Goal: Transaction & Acquisition: Book appointment/travel/reservation

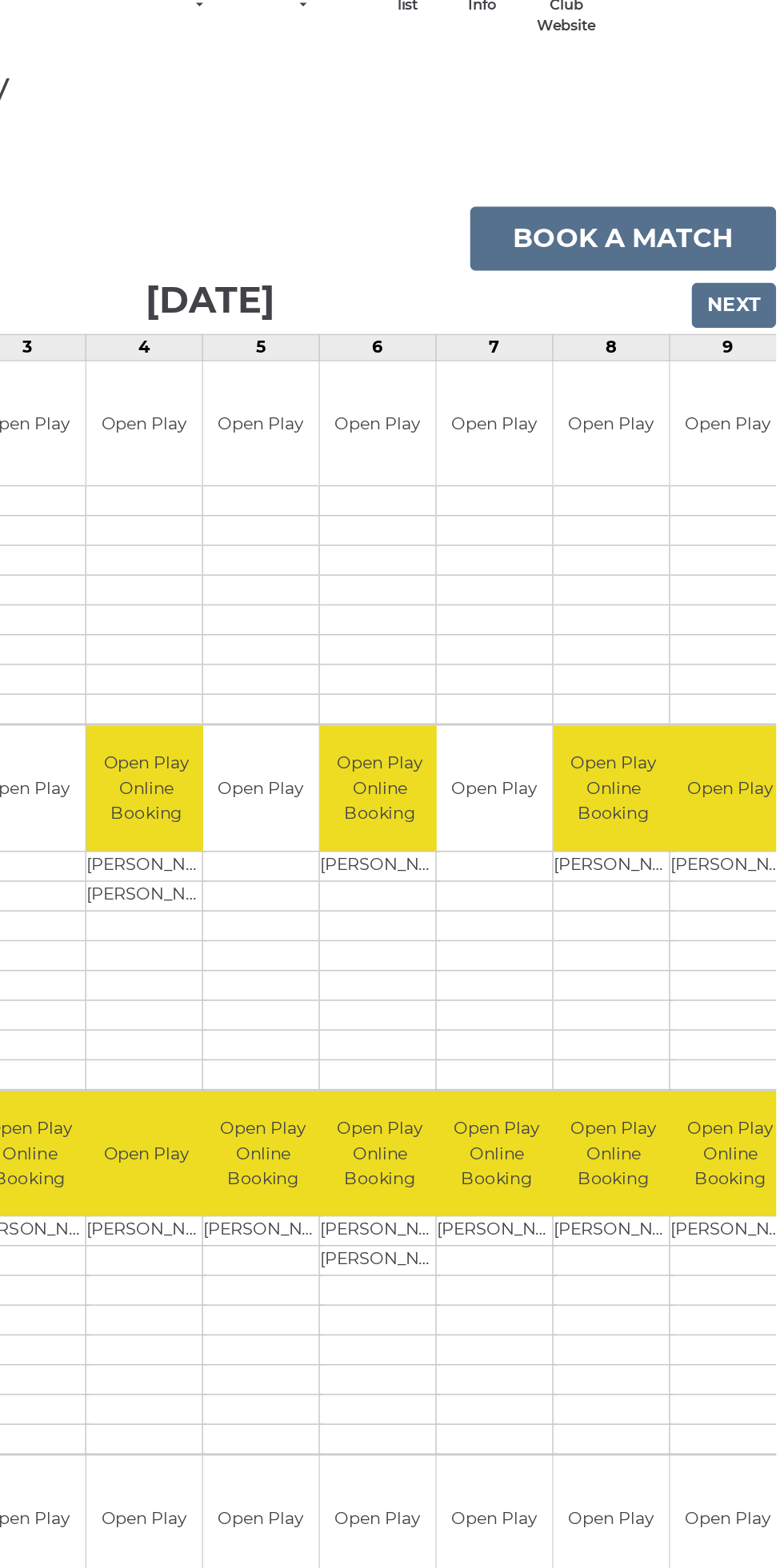
scroll to position [11, 0]
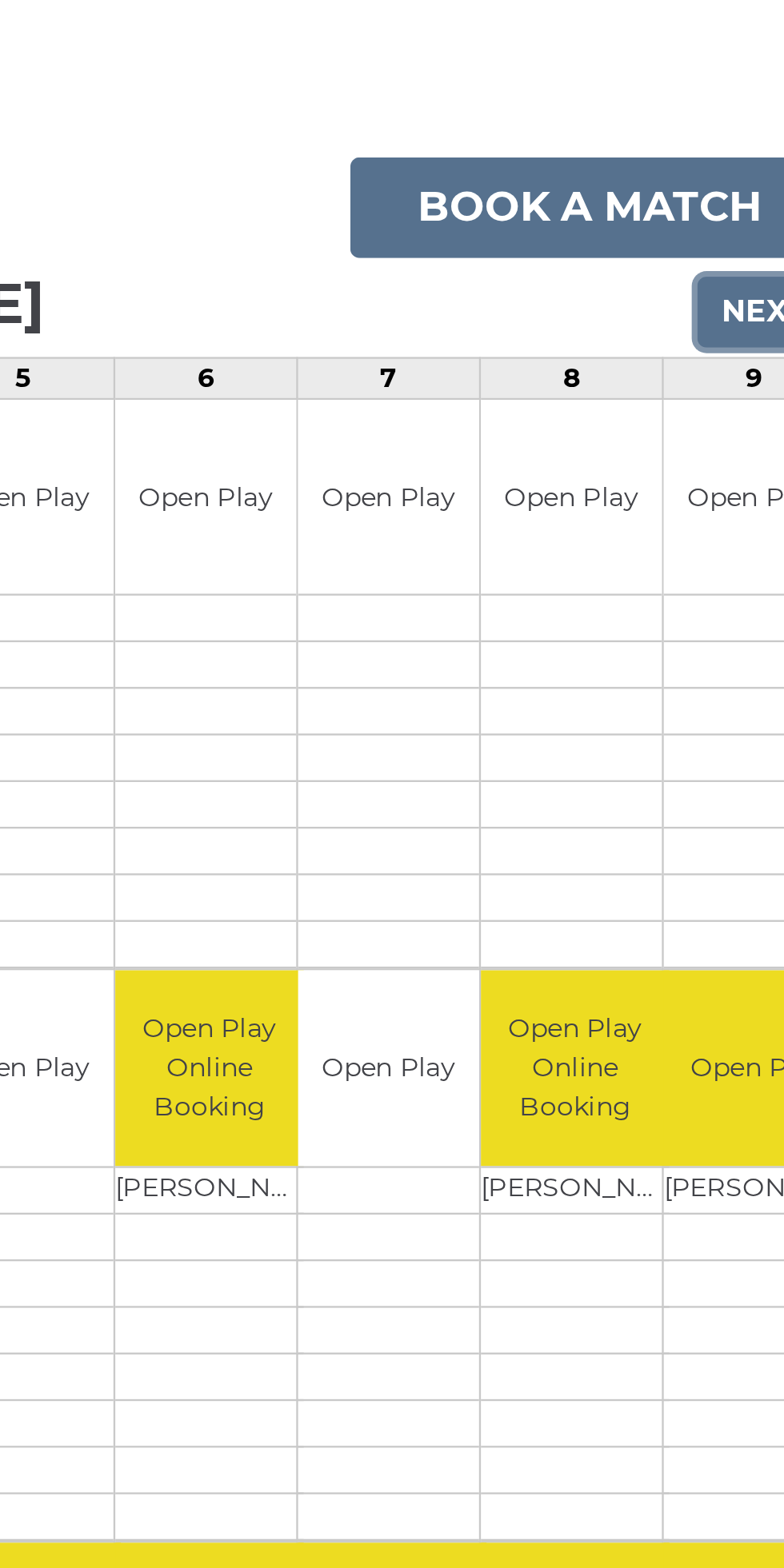
click at [743, 293] on input "Next" at bounding box center [744, 301] width 57 height 30
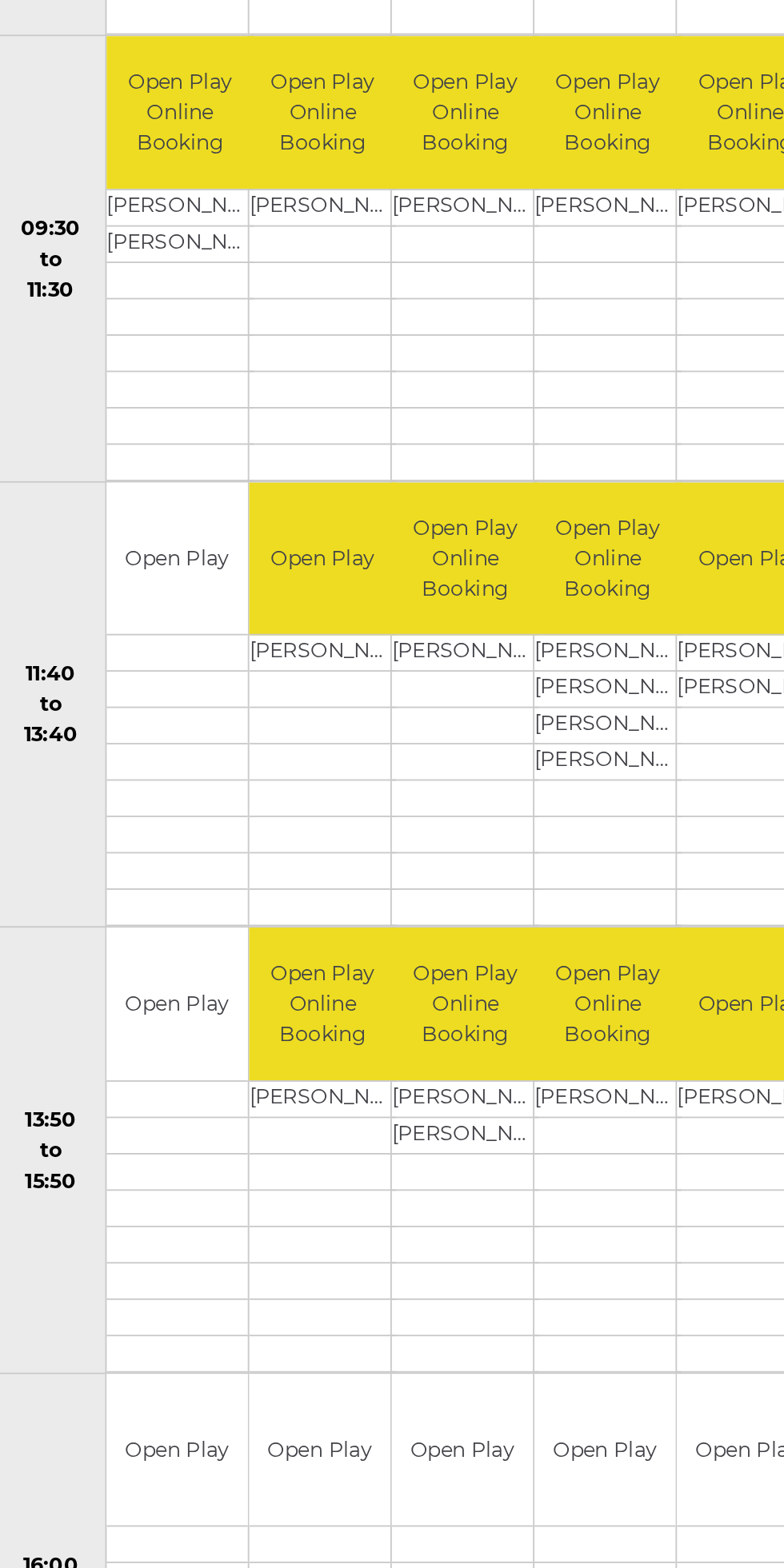
click at [391, 911] on td at bounding box center [427, 910] width 81 height 20
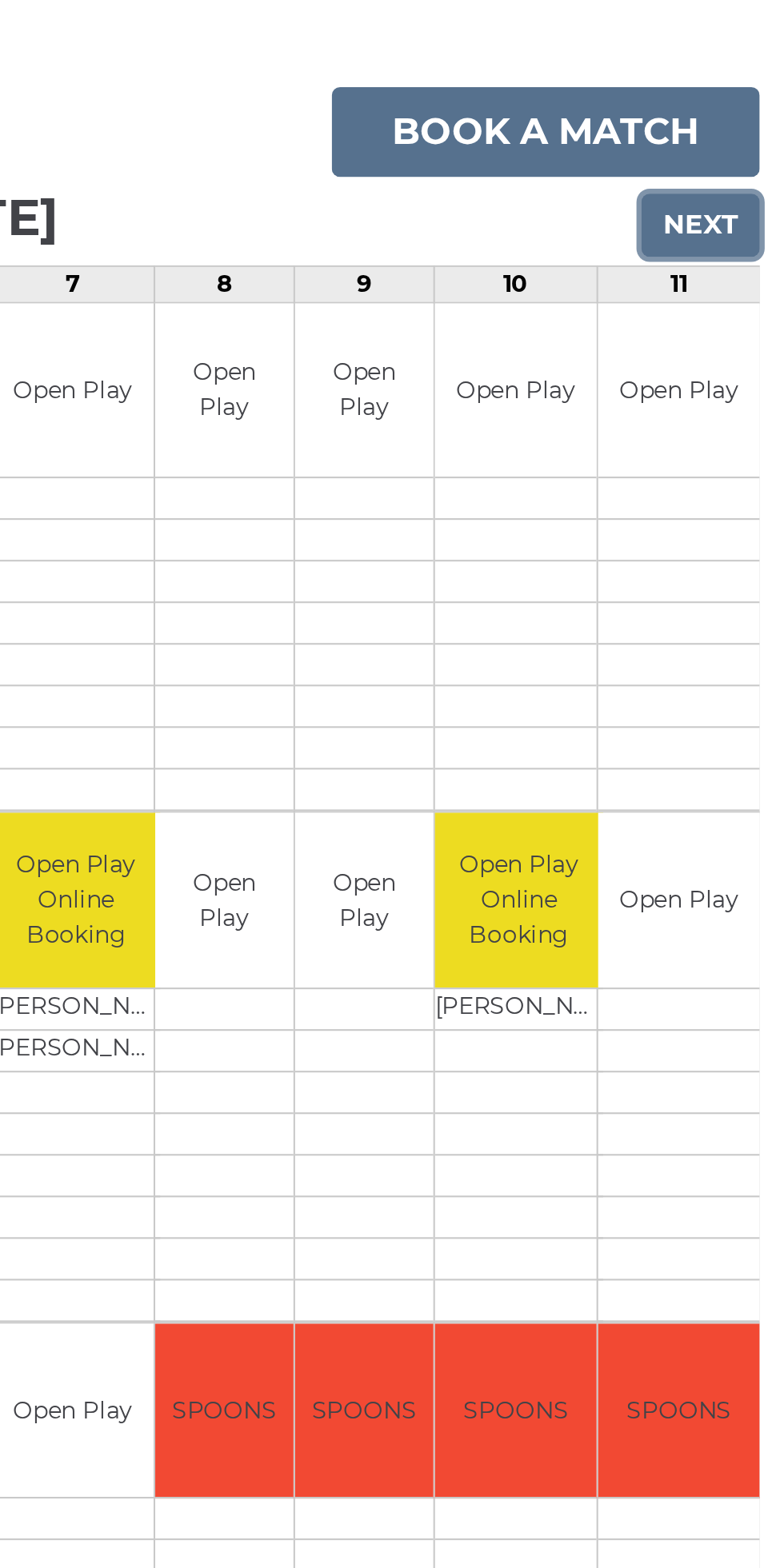
click at [739, 188] on input "Next" at bounding box center [744, 188] width 57 height 30
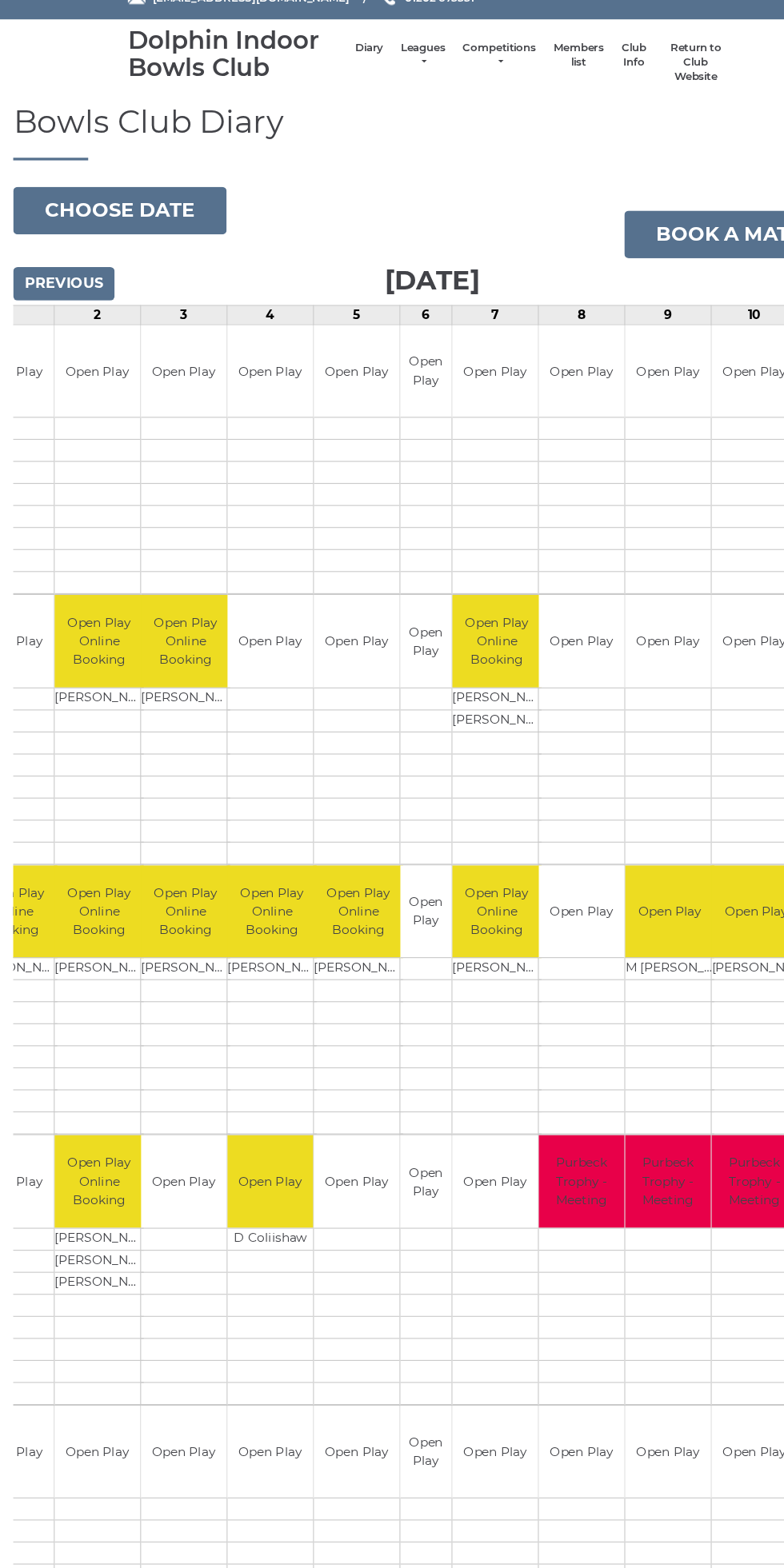
scroll to position [9, 0]
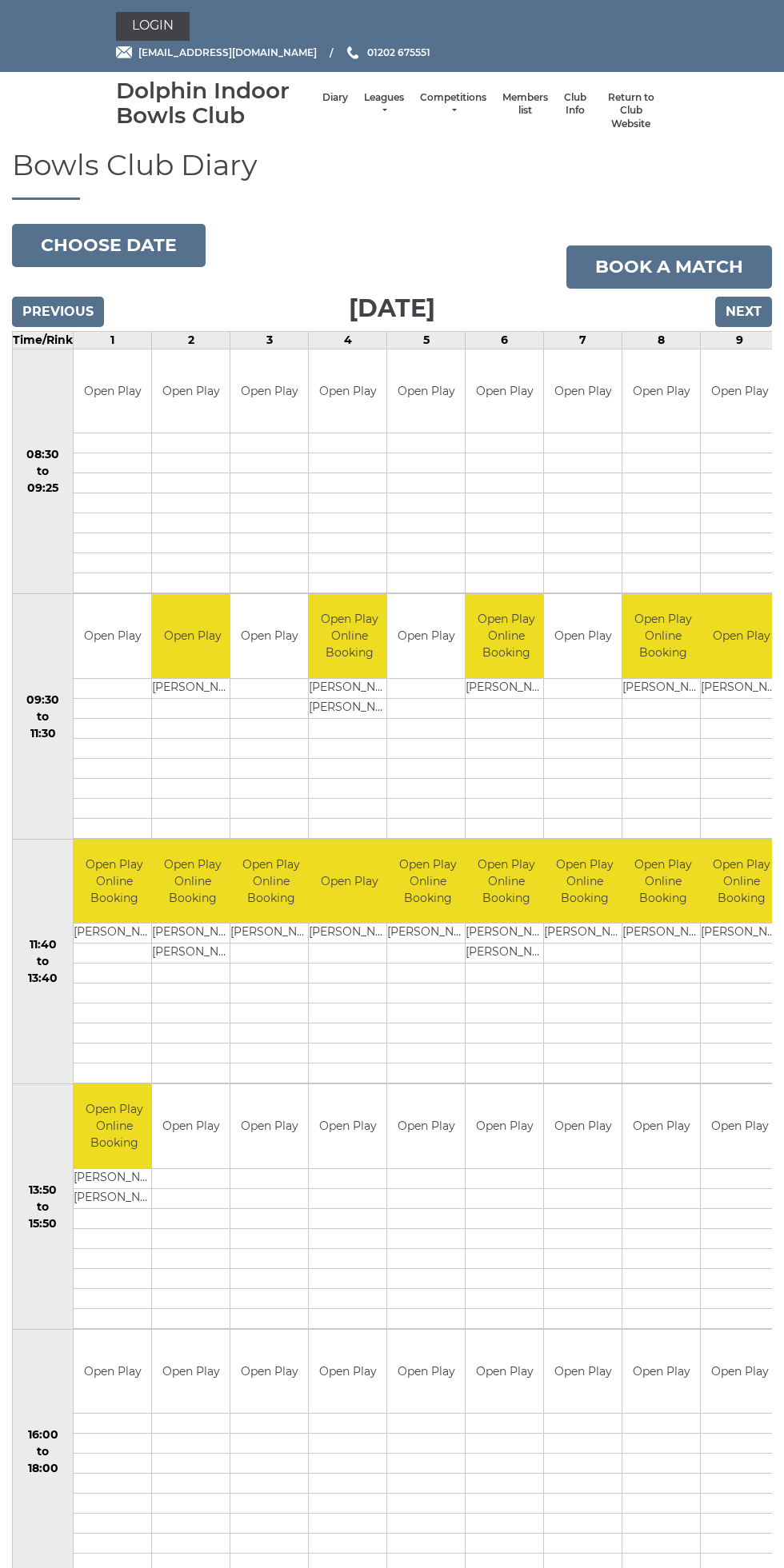
scroll to position [11, 0]
